Goal: Task Accomplishment & Management: Complete application form

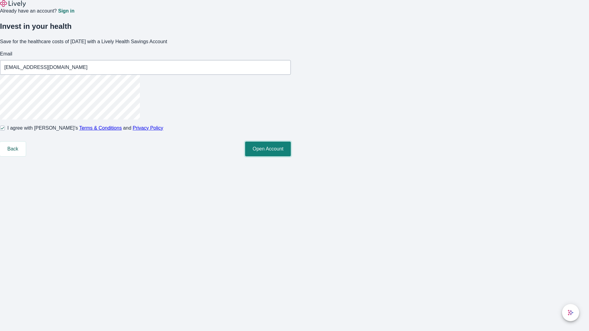
click at [291, 156] on button "Open Account" at bounding box center [268, 149] width 46 height 15
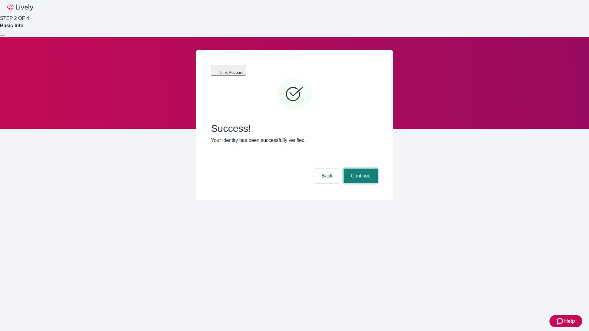
click at [360, 169] on button "Continue" at bounding box center [361, 176] width 34 height 15
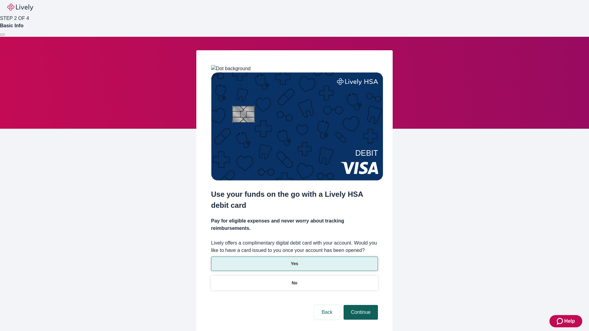
click at [294, 261] on p "Yes" at bounding box center [294, 264] width 7 height 6
click at [360, 305] on button "Continue" at bounding box center [361, 312] width 34 height 15
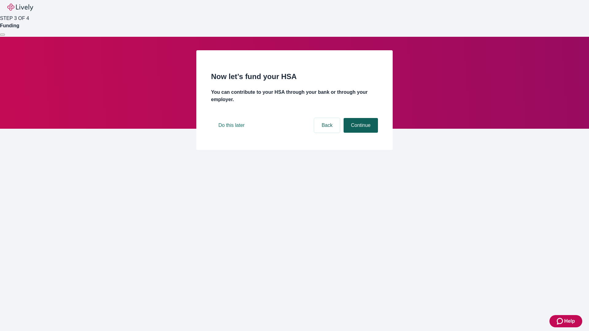
click at [360, 133] on button "Continue" at bounding box center [361, 125] width 34 height 15
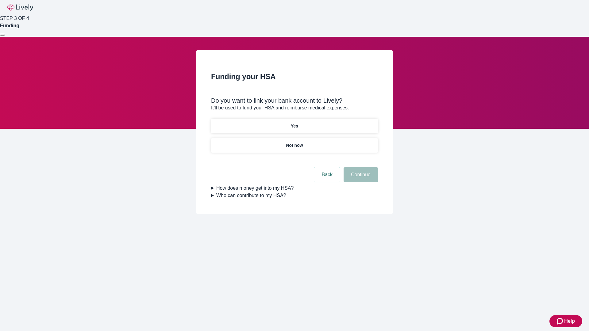
click at [294, 142] on p "Not now" at bounding box center [294, 145] width 17 height 6
click at [360, 179] on button "Continue" at bounding box center [361, 175] width 34 height 15
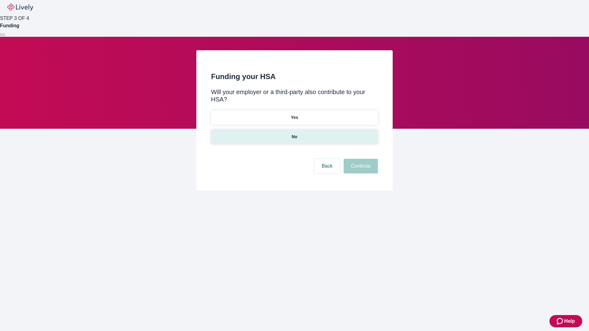
click at [294, 134] on p "No" at bounding box center [295, 137] width 6 height 6
click at [360, 159] on button "Continue" at bounding box center [361, 166] width 34 height 15
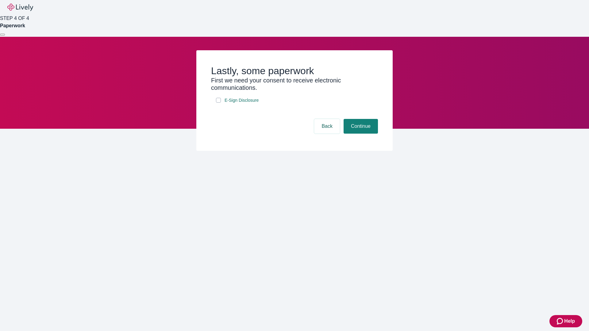
click at [218, 103] on input "E-Sign Disclosure" at bounding box center [218, 100] width 5 height 5
checkbox input "true"
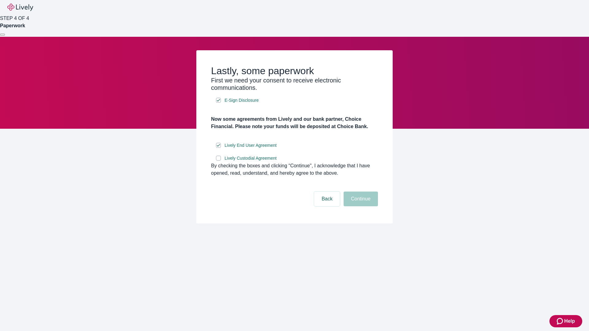
click at [218, 161] on input "Lively Custodial Agreement" at bounding box center [218, 158] width 5 height 5
checkbox input "true"
click at [360, 207] on button "Continue" at bounding box center [361, 199] width 34 height 15
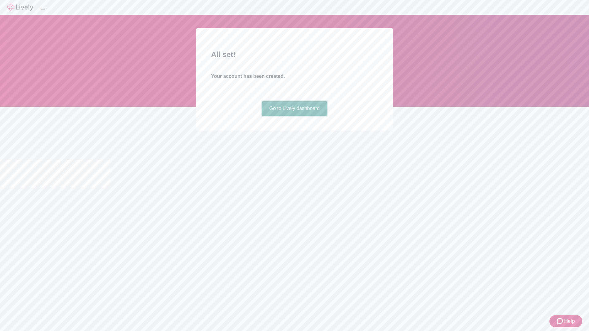
click at [294, 116] on link "Go to Lively dashboard" at bounding box center [294, 108] width 65 height 15
